Goal: Task Accomplishment & Management: Use online tool/utility

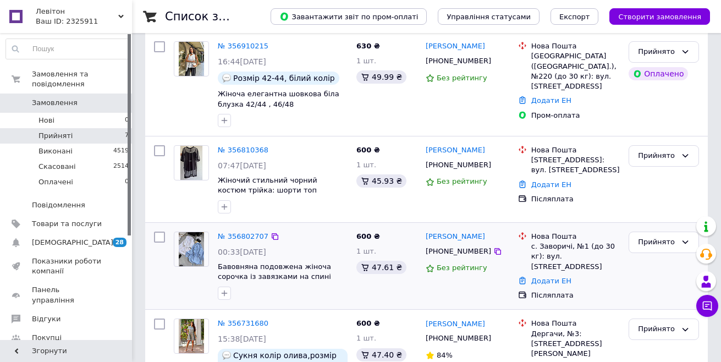
scroll to position [165, 0]
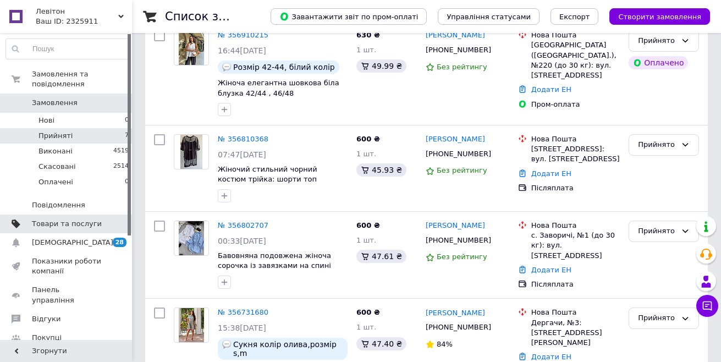
click at [61, 219] on span "Товари та послуги" at bounding box center [67, 224] width 70 height 10
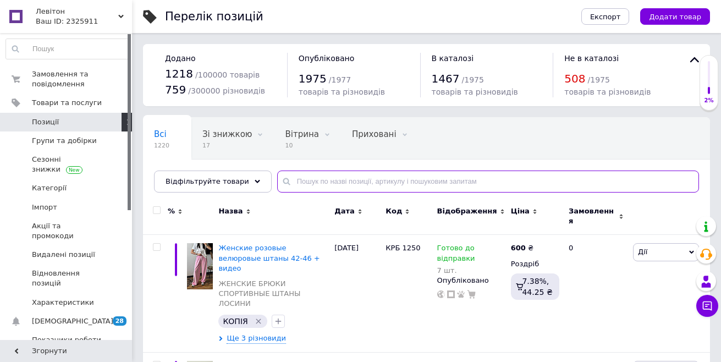
click at [330, 179] on input "text" at bounding box center [488, 182] width 422 height 22
type input "i"
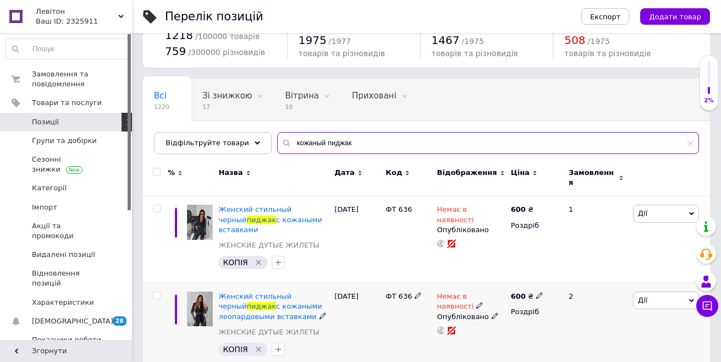
scroll to position [41, 0]
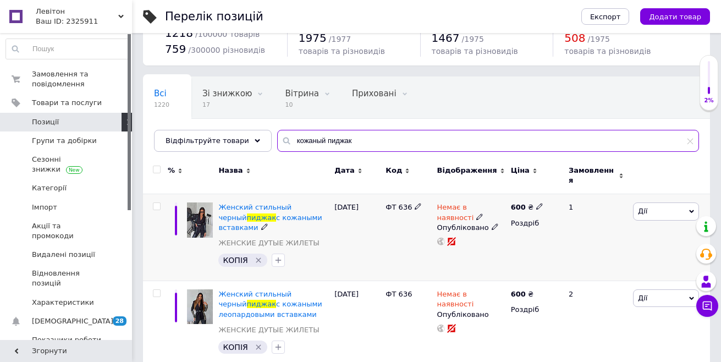
type input "кожаный пиджак"
click at [653, 207] on span "Дії" at bounding box center [666, 211] width 66 height 18
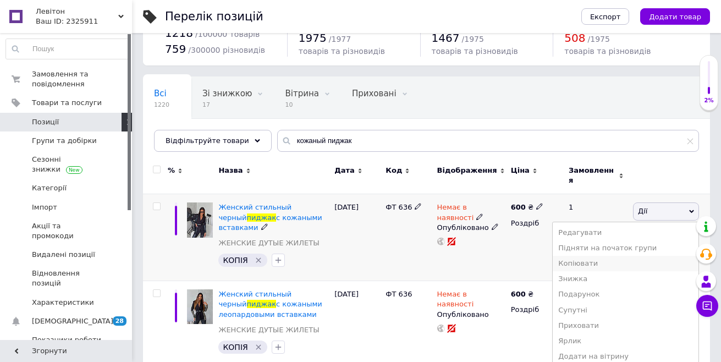
click at [595, 259] on li "Копіювати" at bounding box center [626, 263] width 146 height 15
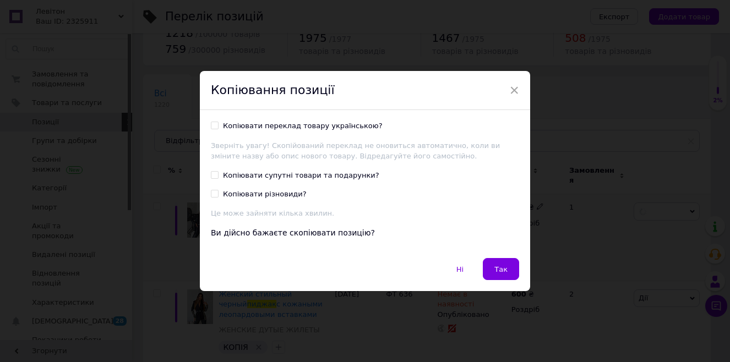
click at [322, 127] on div "Копіювати переклад товару українською?" at bounding box center [303, 126] width 160 height 10
click at [218, 127] on input "Копіювати переклад товару українською?" at bounding box center [214, 125] width 7 height 7
checkbox input "true"
click at [496, 266] on span "Так" at bounding box center [500, 269] width 13 height 8
